Goal: Information Seeking & Learning: Find specific fact

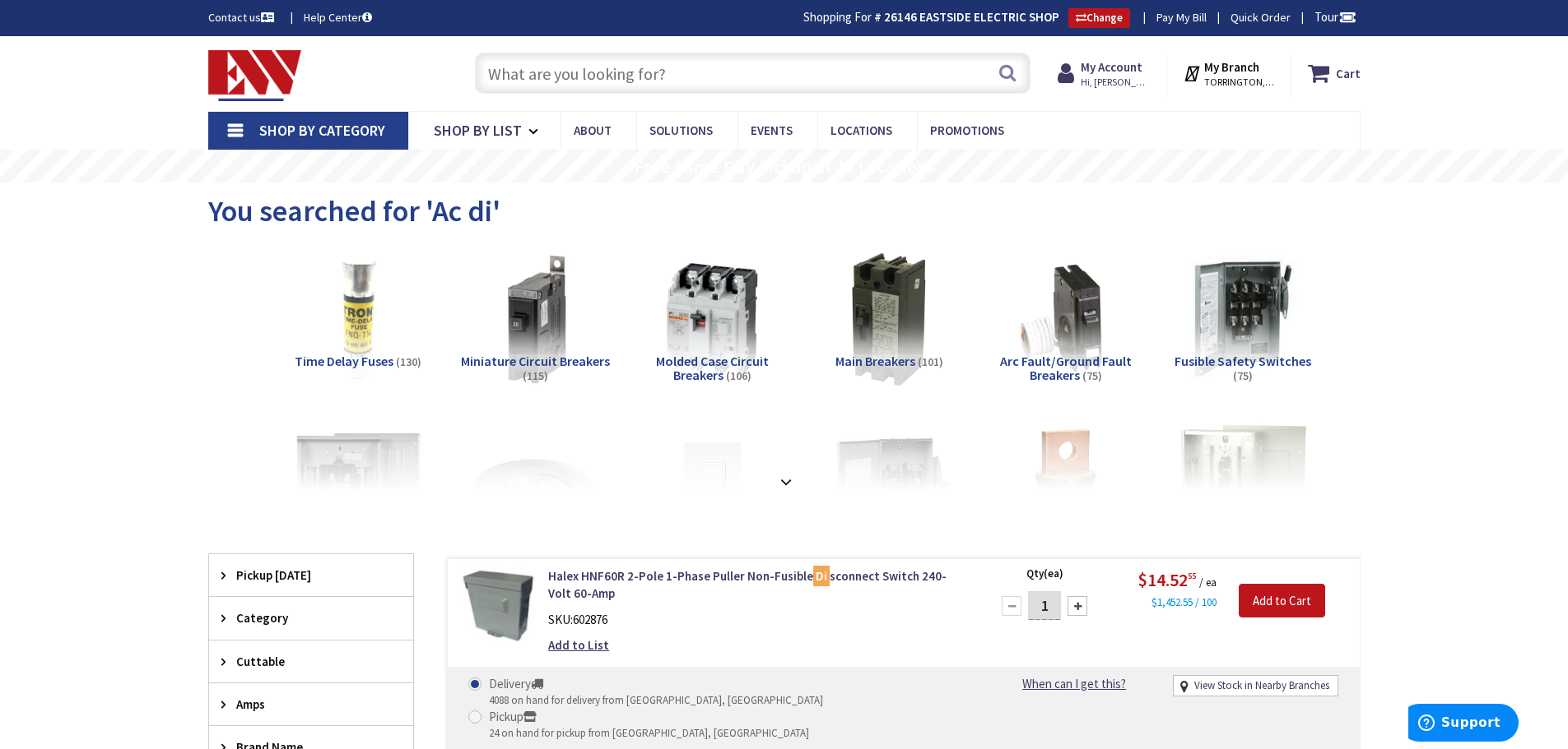
click at [621, 67] on input "text" at bounding box center [753, 73] width 555 height 41
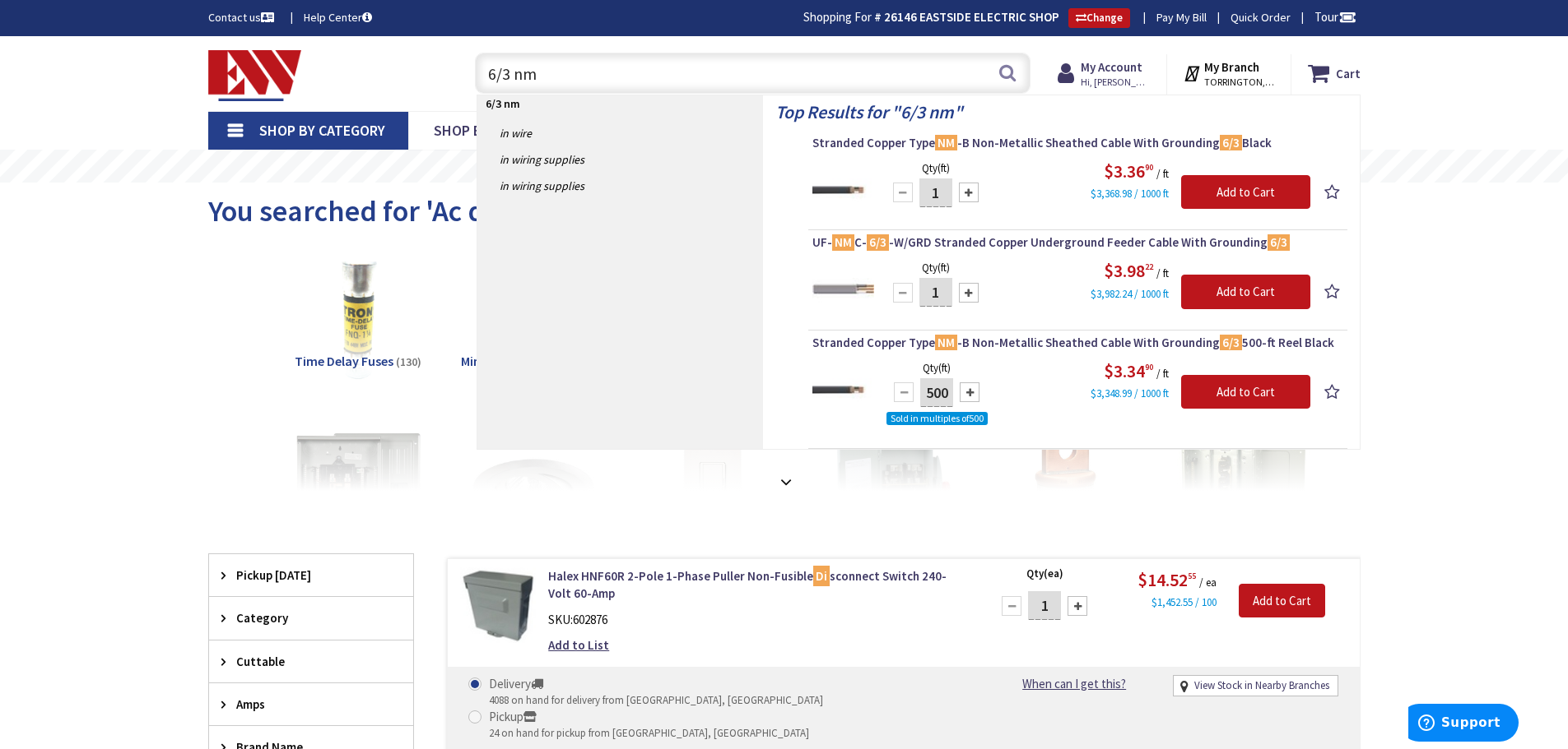
click at [498, 70] on input "6/3 nm" at bounding box center [753, 73] width 555 height 41
type input "10/3 nm"
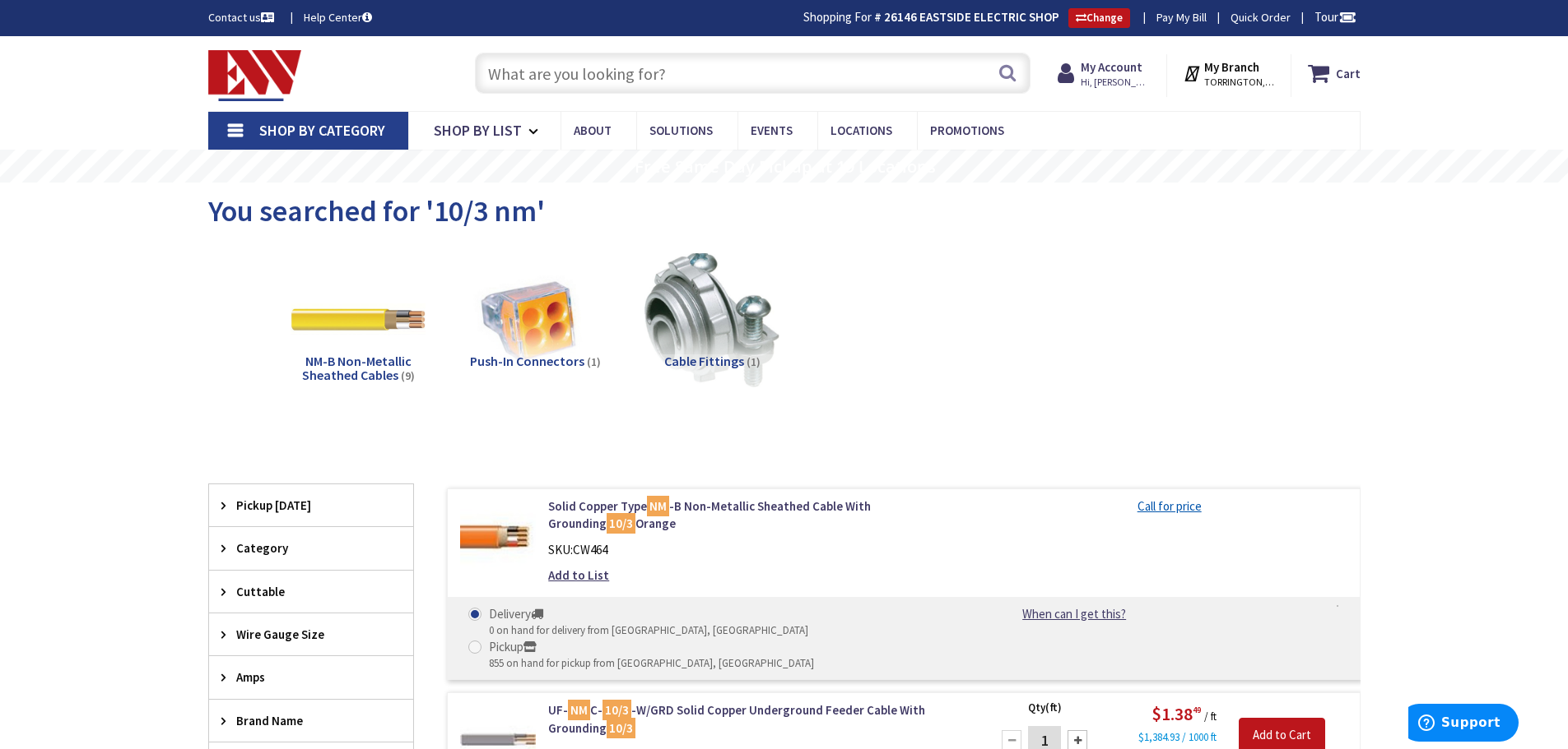
click at [555, 69] on input "text" at bounding box center [753, 73] width 555 height 41
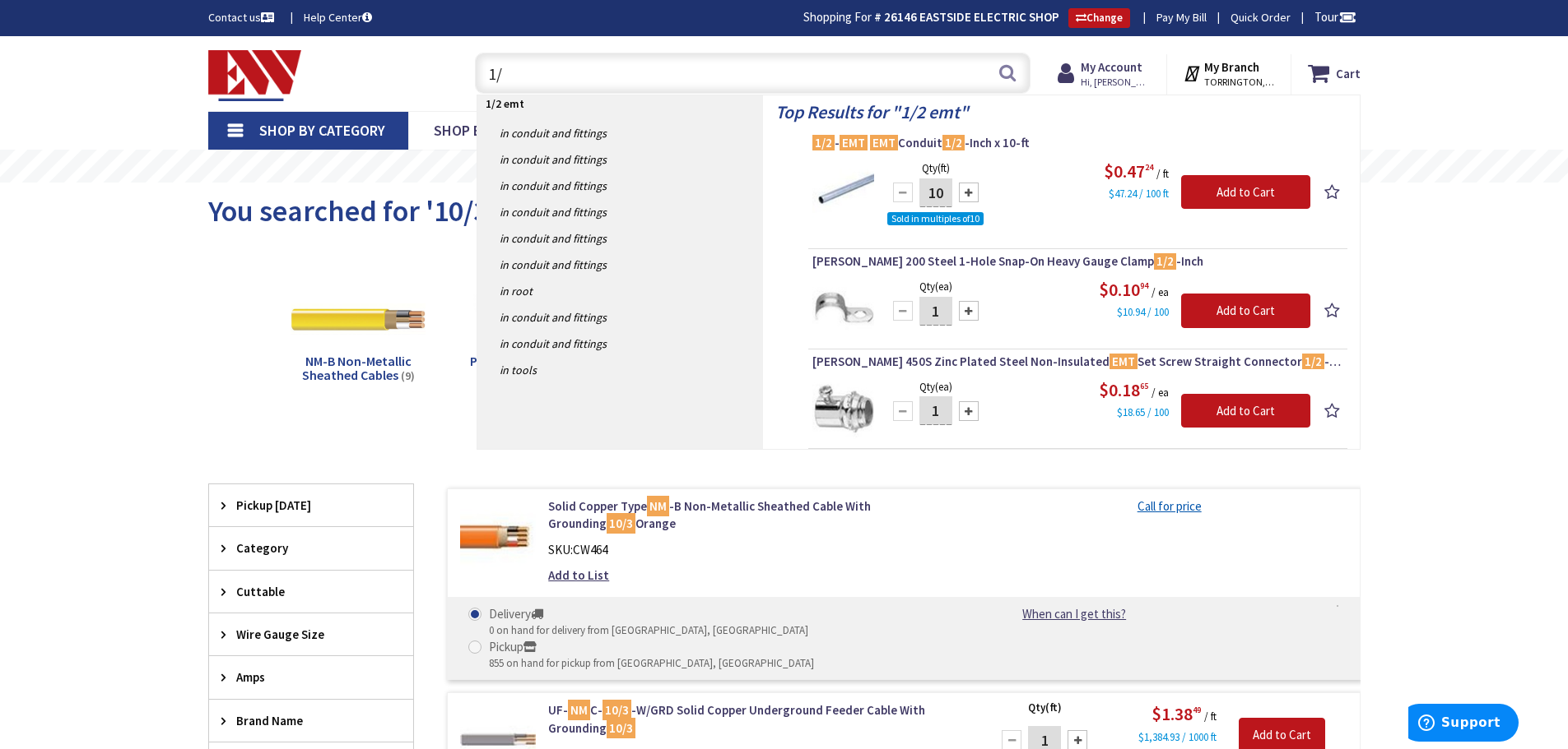
type input "1"
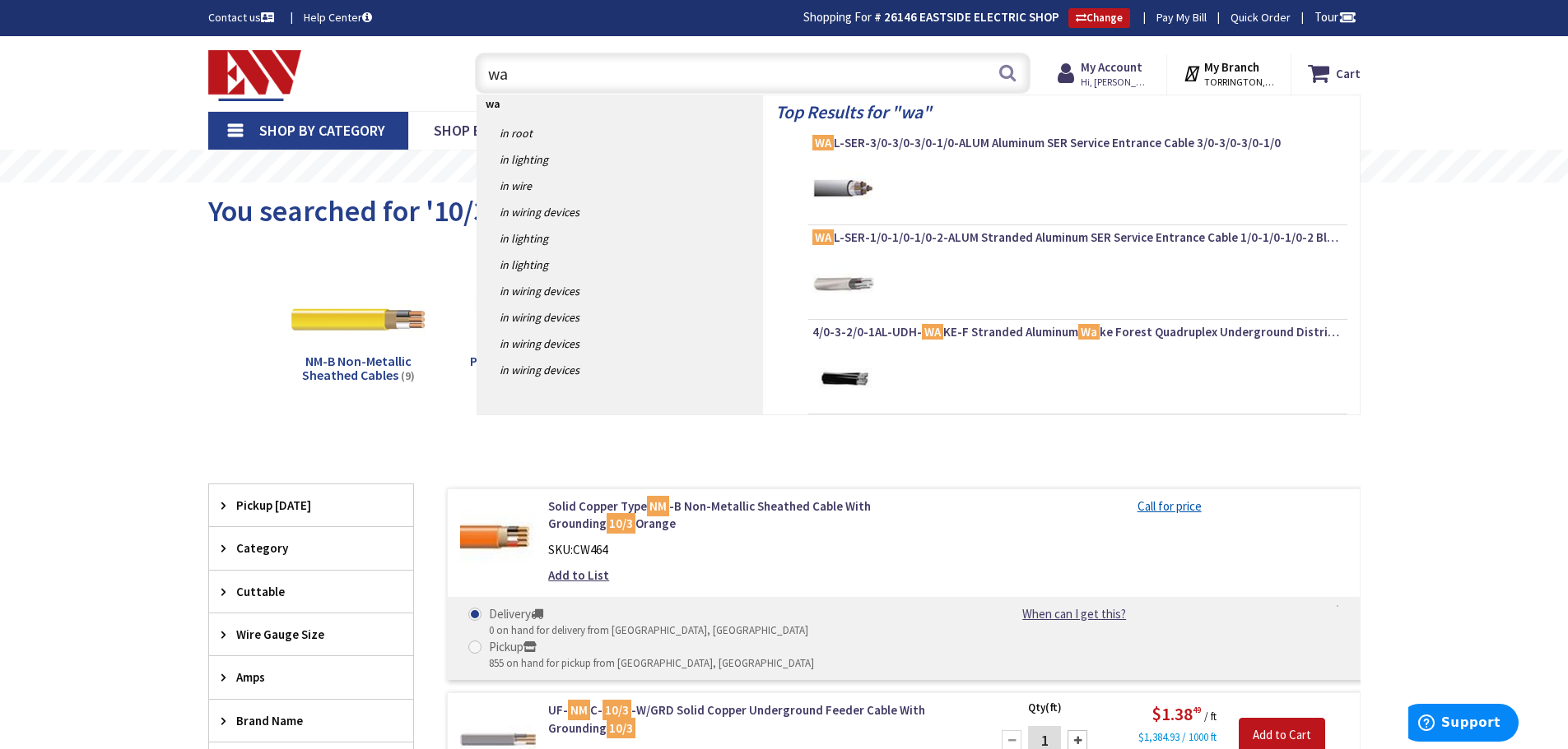
type input "wac"
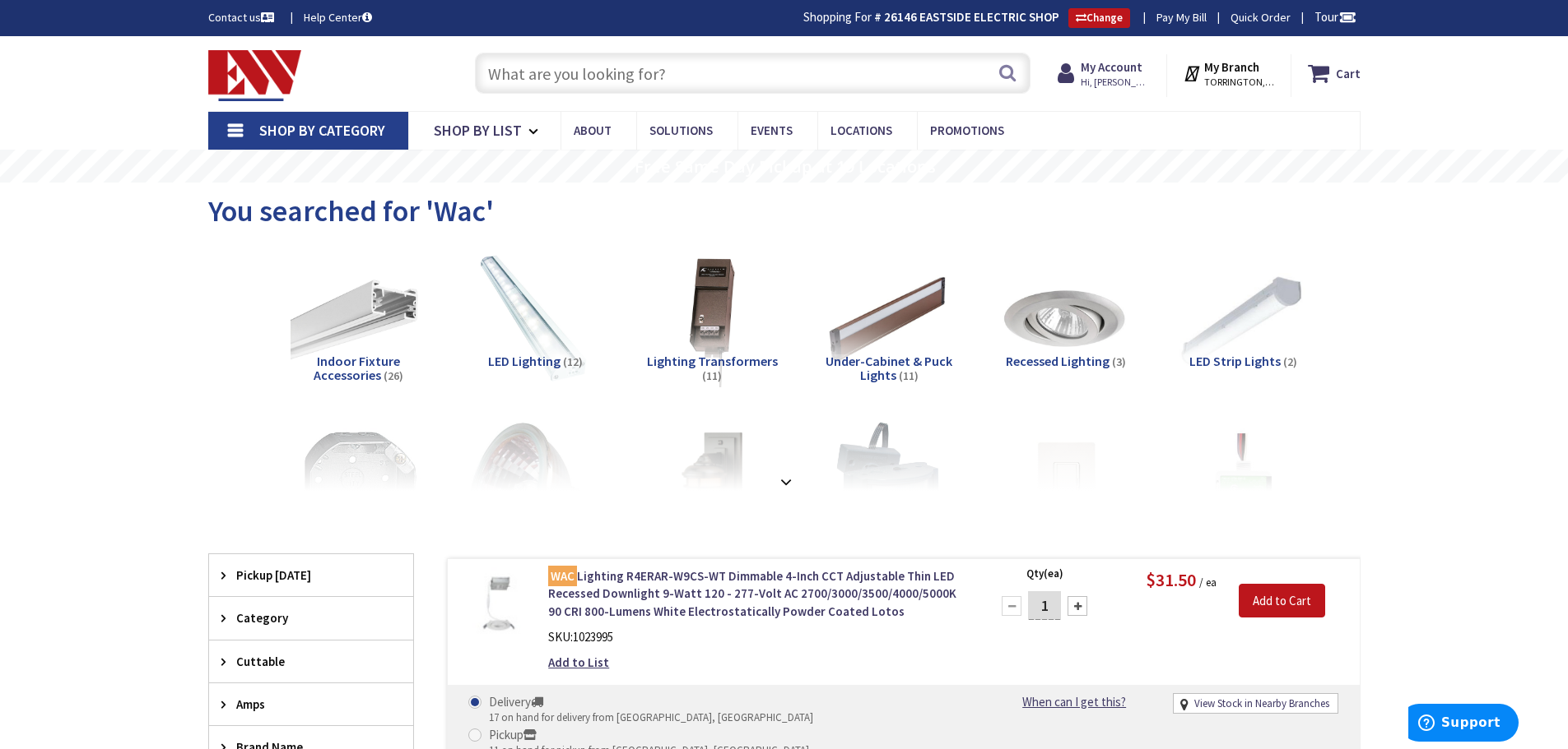
click at [583, 80] on input "text" at bounding box center [753, 73] width 555 height 41
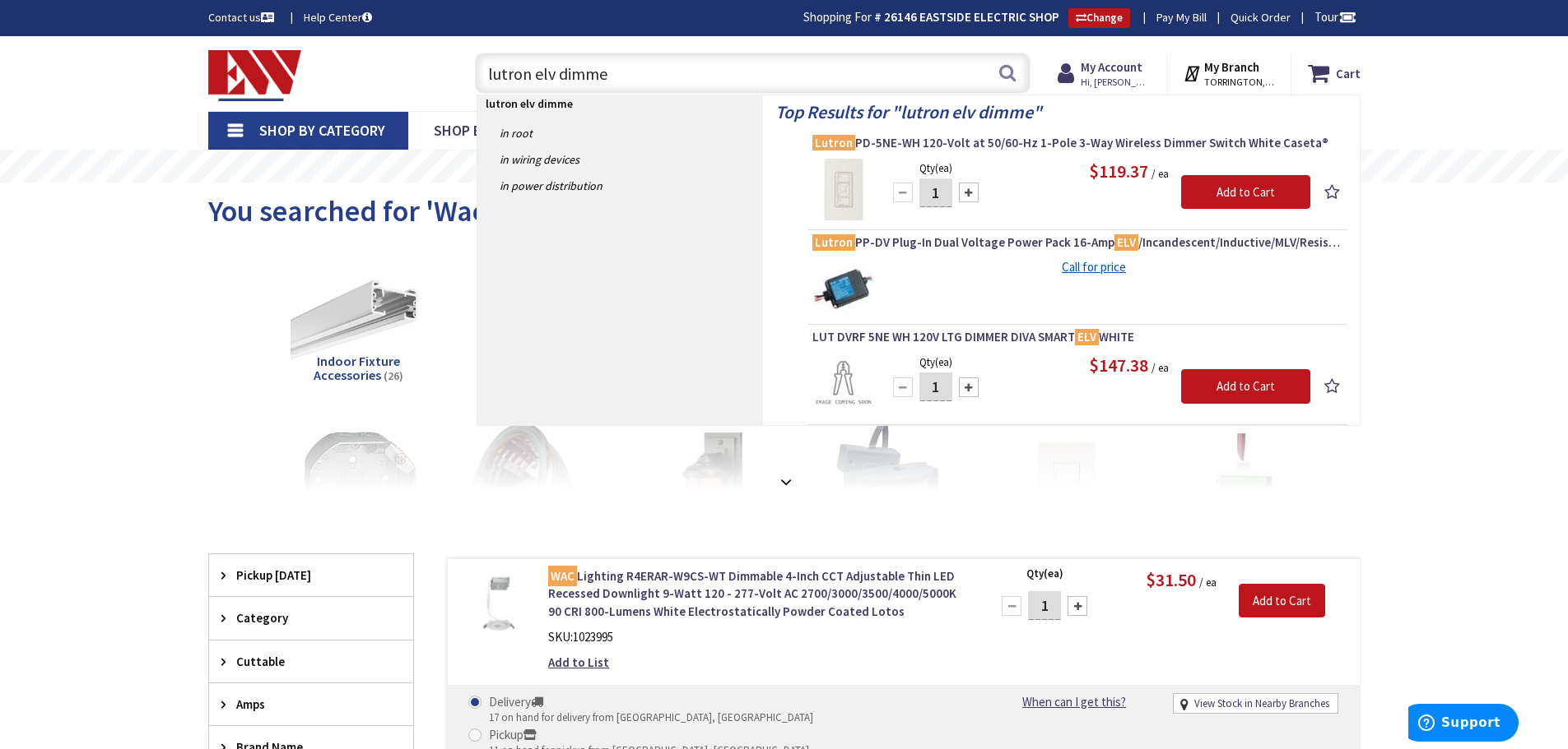
type input "lutron elv dimmer"
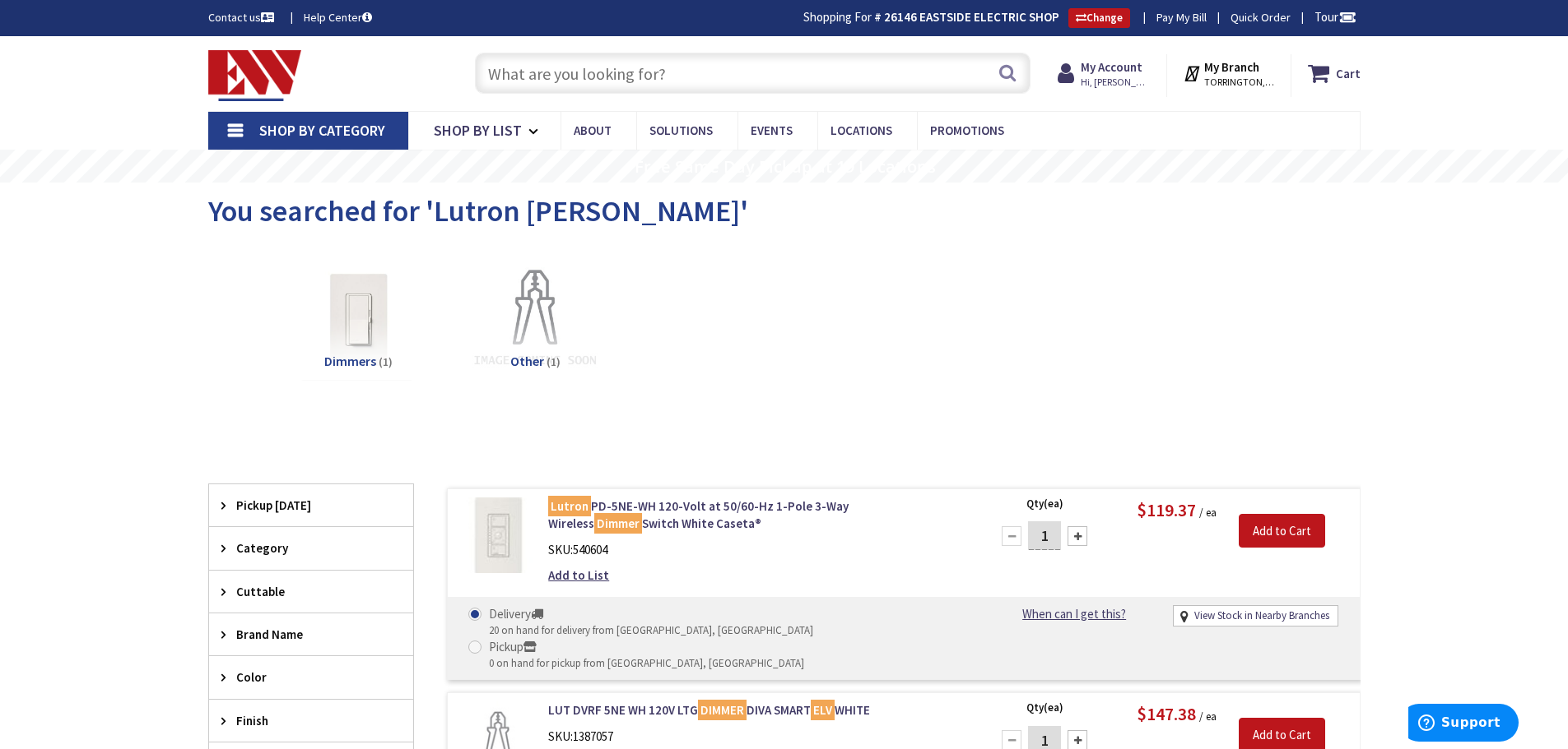
click at [610, 71] on input "text" at bounding box center [753, 73] width 555 height 41
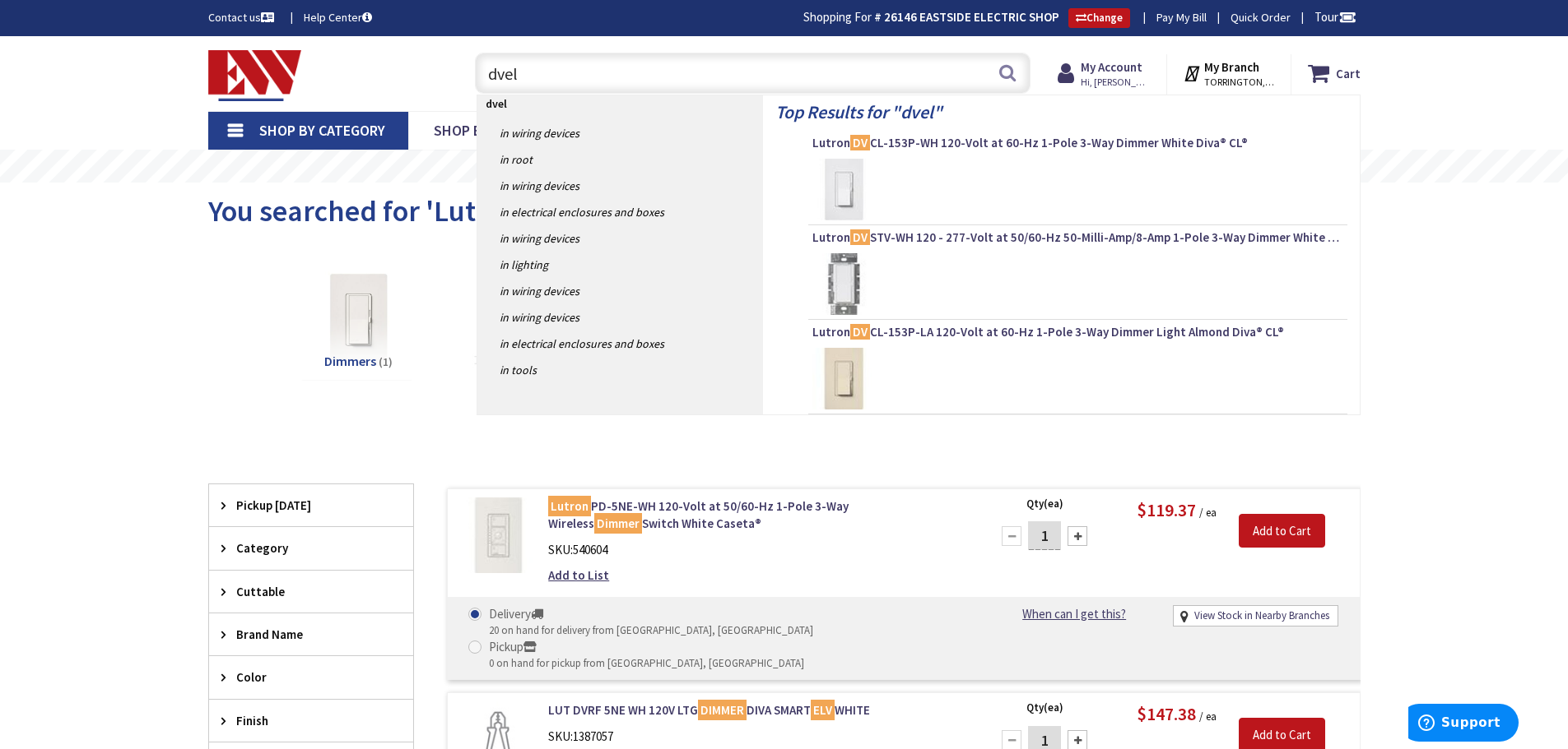
type input "dvelv"
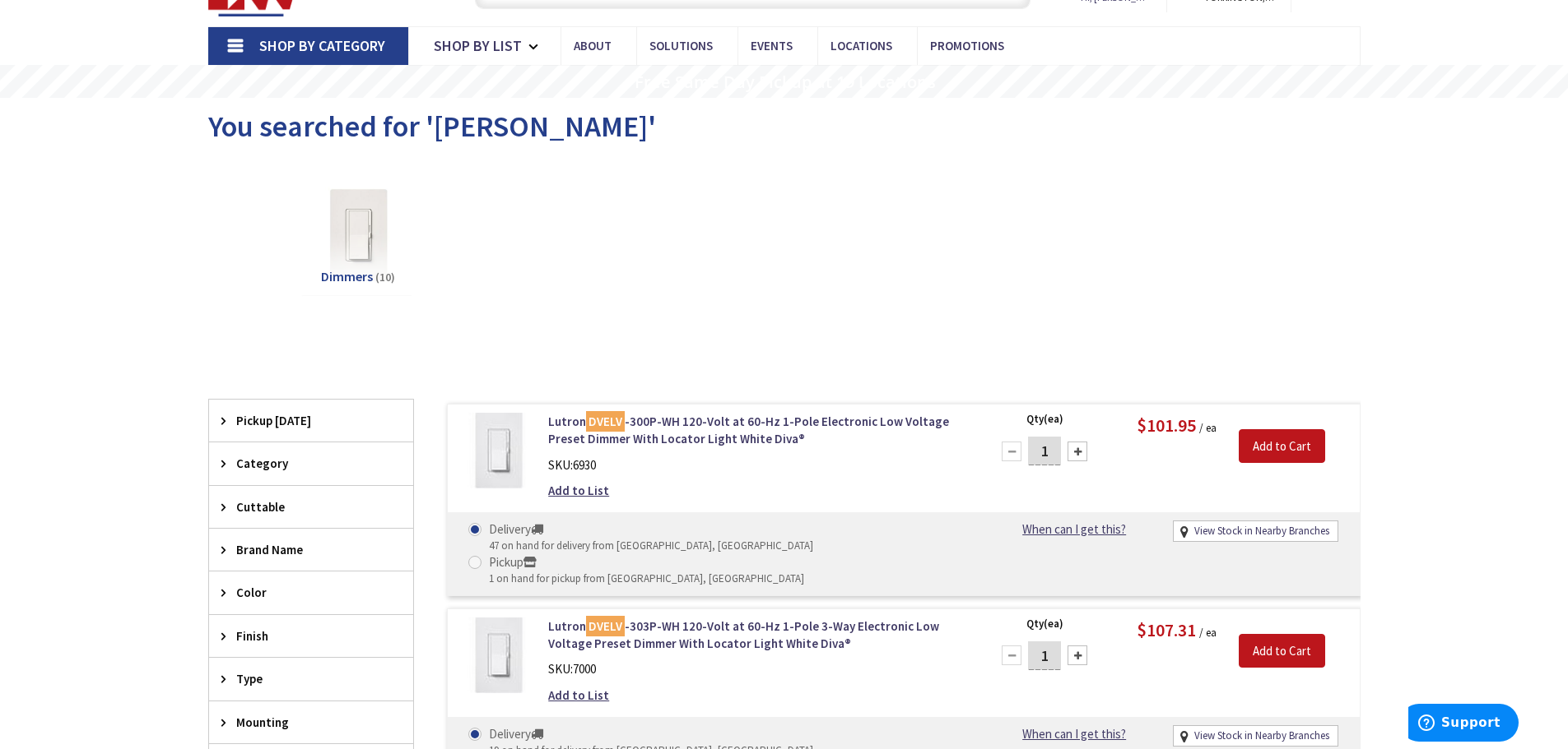
scroll to position [85, 0]
